Goal: Navigation & Orientation: Understand site structure

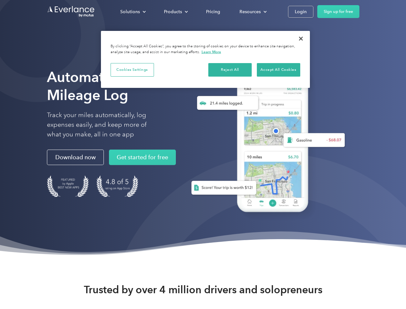
click at [133, 12] on div "Solutions" at bounding box center [130, 12] width 20 height 8
click at [175, 12] on div "Products" at bounding box center [173, 12] width 18 height 8
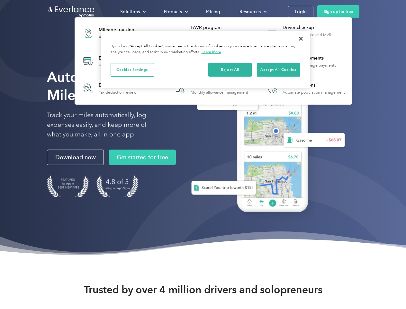
click at [252, 12] on div "Resources" at bounding box center [250, 12] width 21 height 8
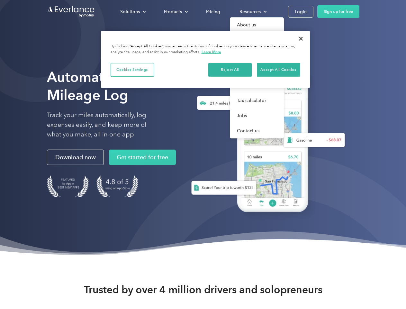
click at [132, 69] on button "Cookies Settings" at bounding box center [132, 70] width 43 height 14
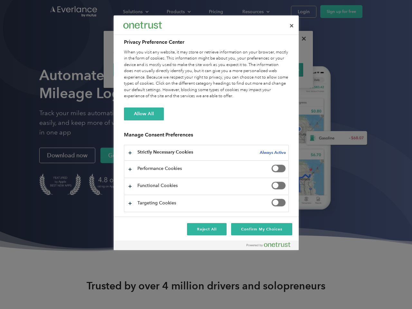
click at [230, 69] on div "When you visit any website, it may store or retrieve information on your browse…" at bounding box center [206, 74] width 165 height 50
click at [278, 69] on div "When you visit any website, it may store or retrieve information on your browse…" at bounding box center [206, 74] width 165 height 50
click at [301, 39] on div at bounding box center [206, 154] width 412 height 309
